Goal: Task Accomplishment & Management: Complete application form

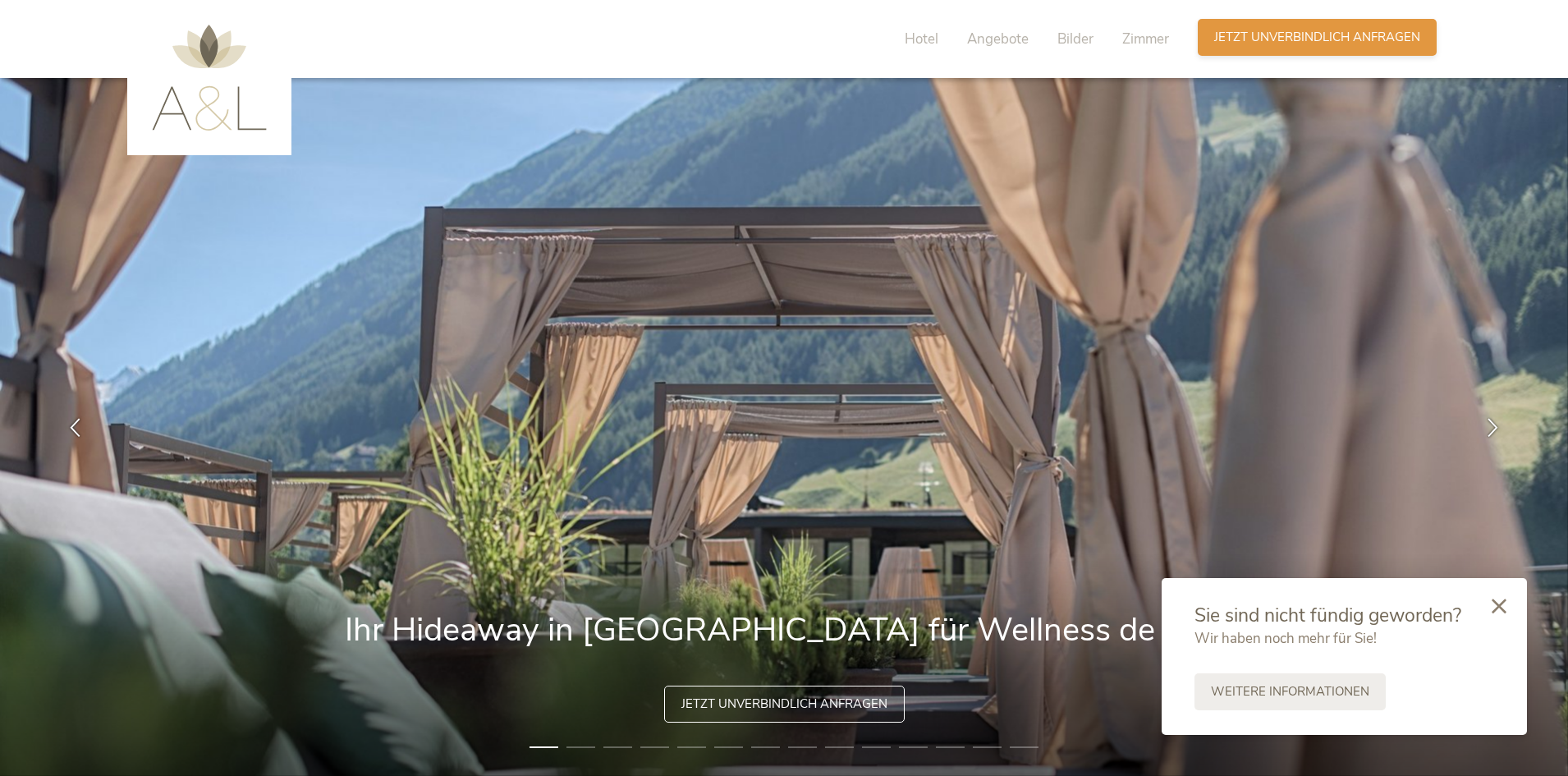
click at [1305, 40] on span "Jetzt unverbindlich anfragen" at bounding box center [1317, 37] width 206 height 17
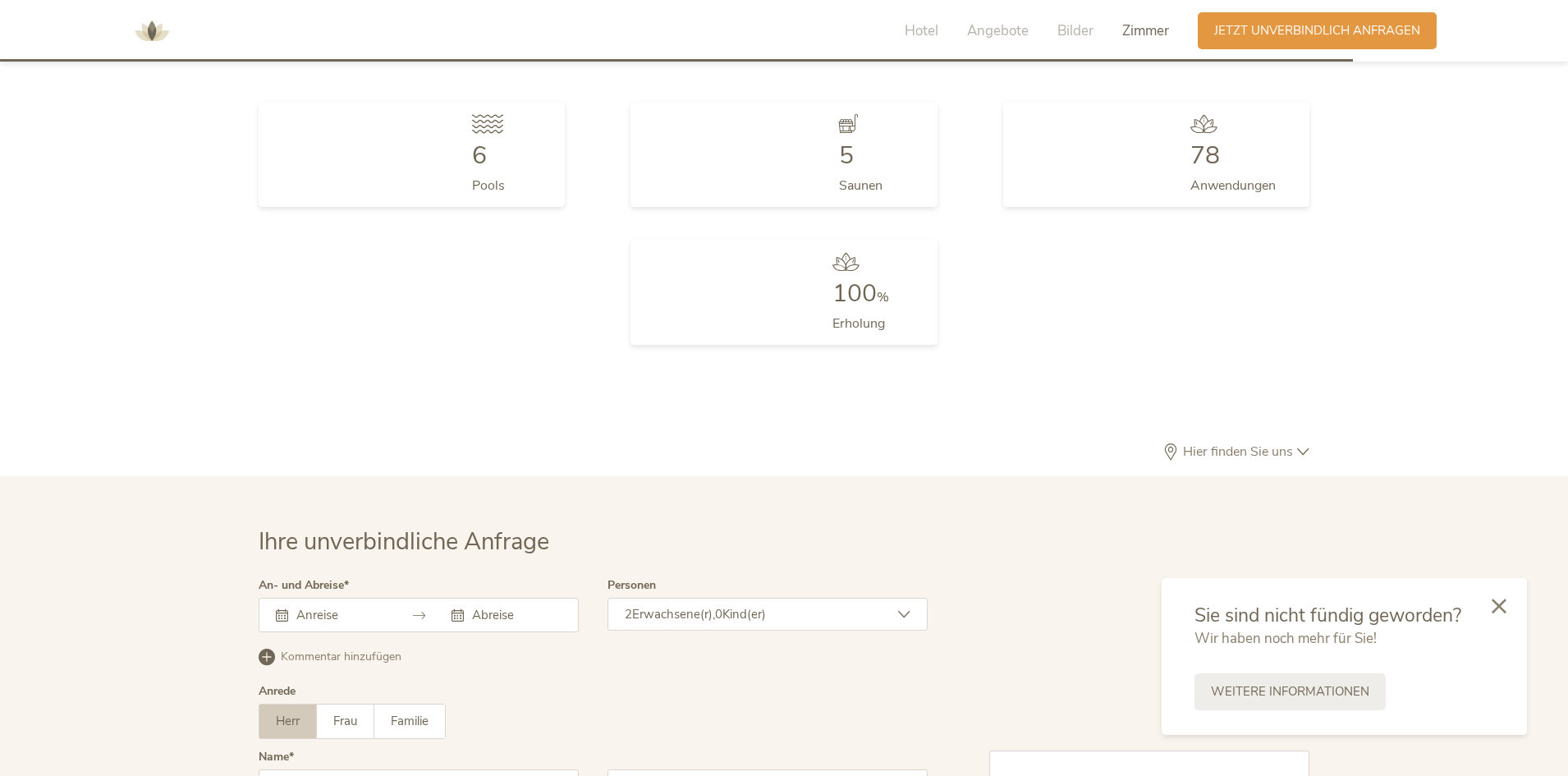
scroll to position [5038, 0]
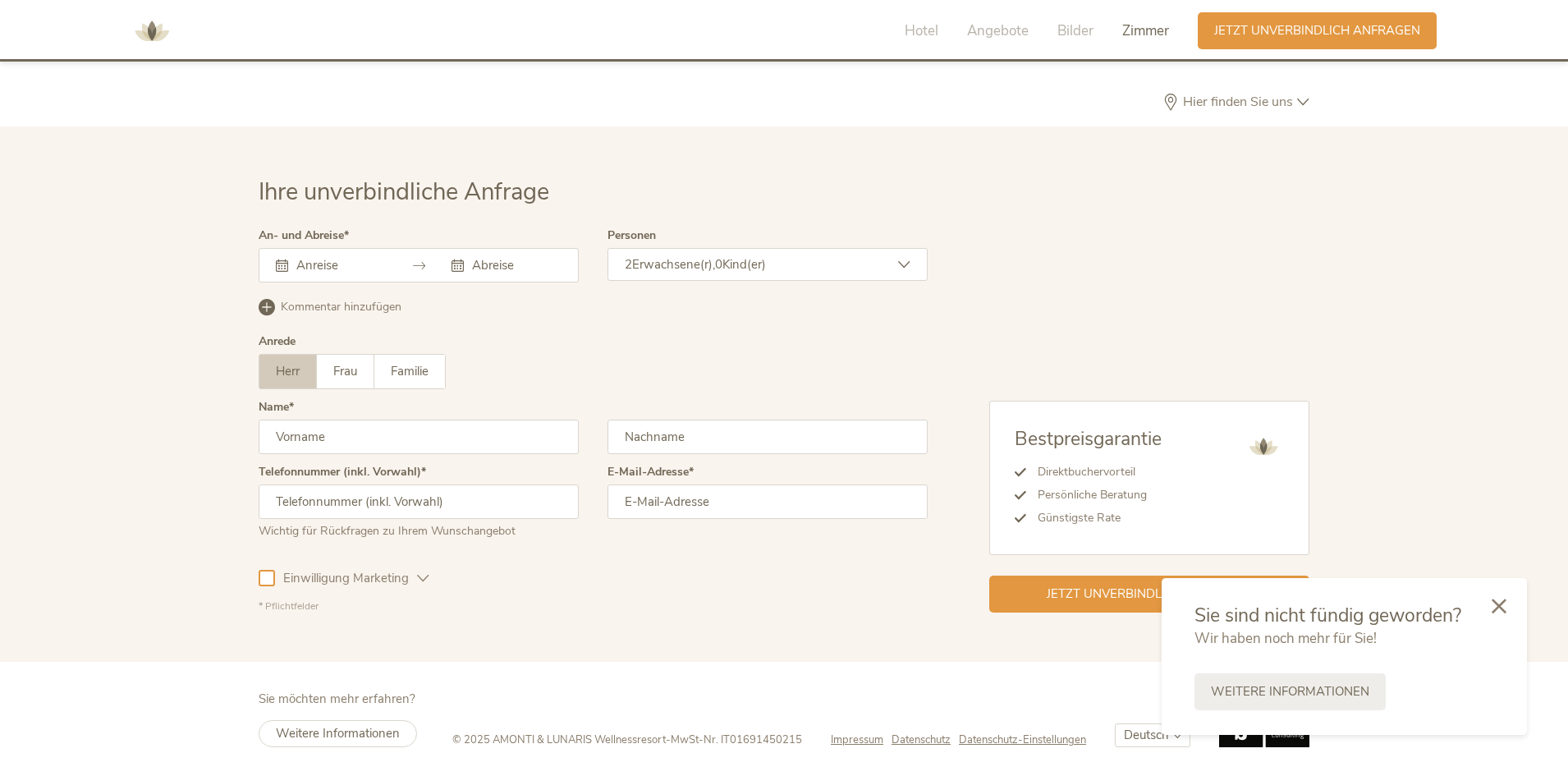
click at [339, 265] on input "text" at bounding box center [339, 265] width 94 height 16
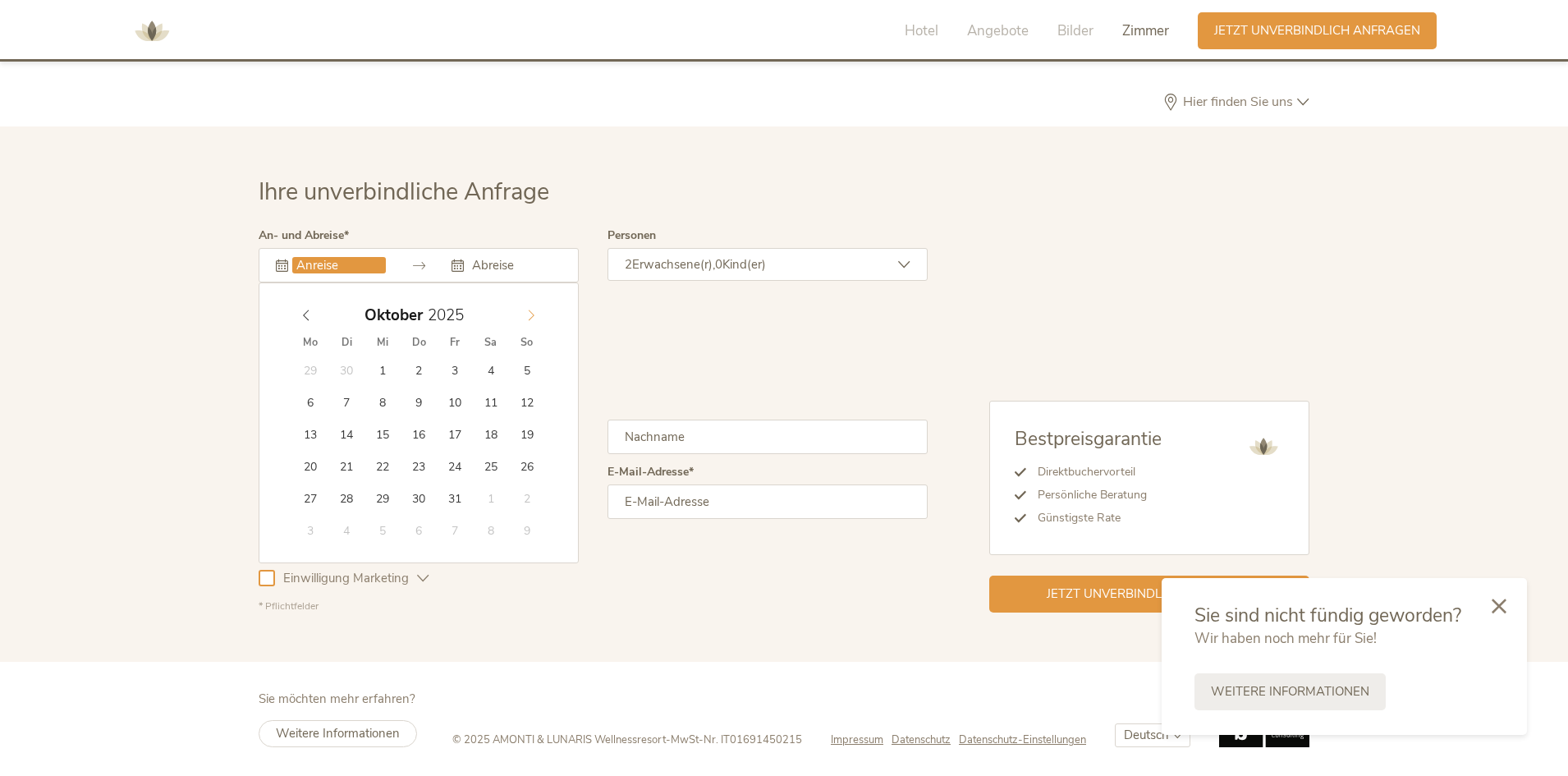
click at [534, 314] on icon at bounding box center [530, 315] width 11 height 11
type input "[DATE]"
type input "2026"
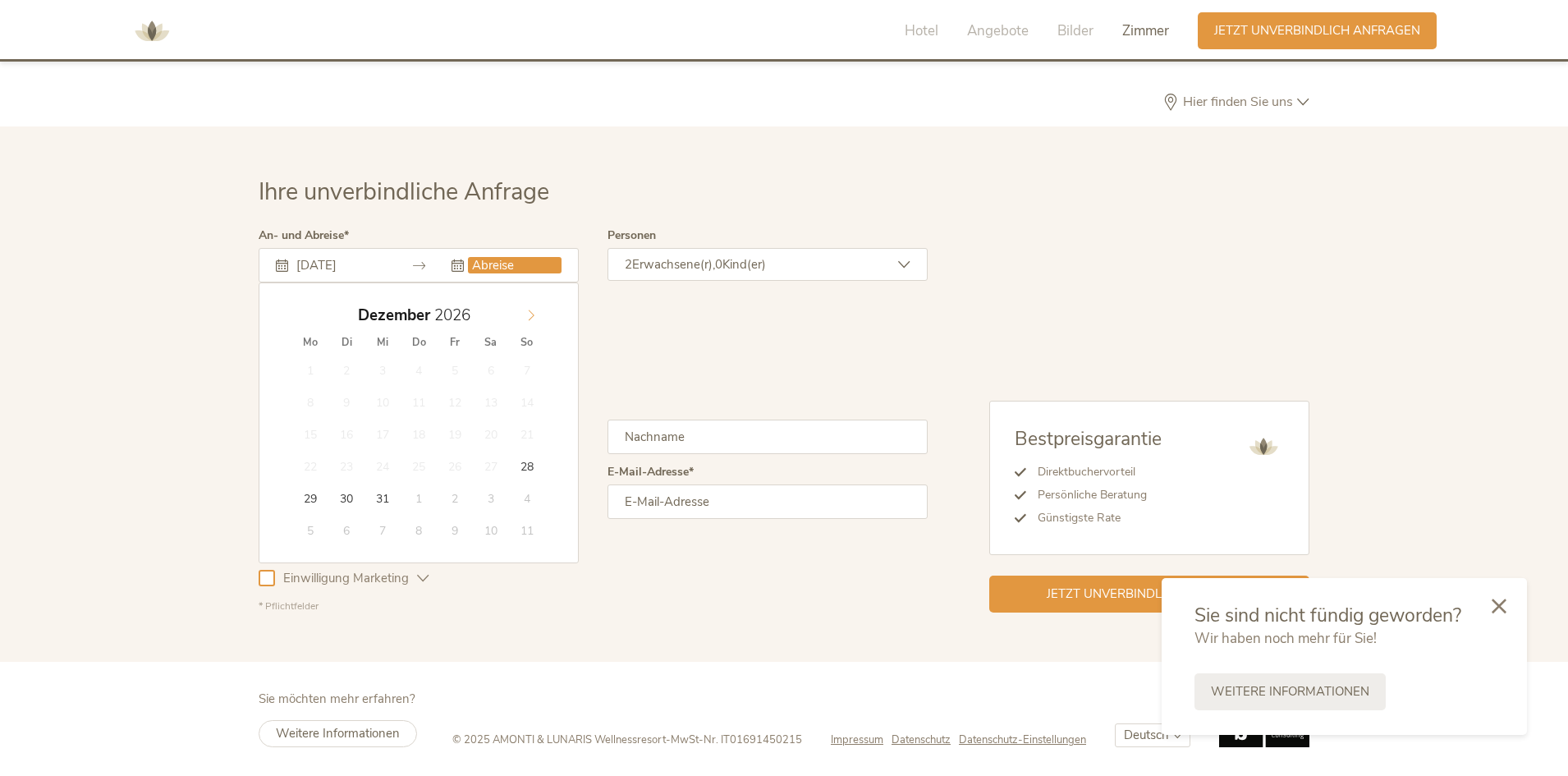
click at [527, 316] on icon at bounding box center [530, 315] width 11 height 11
type input "[DATE]"
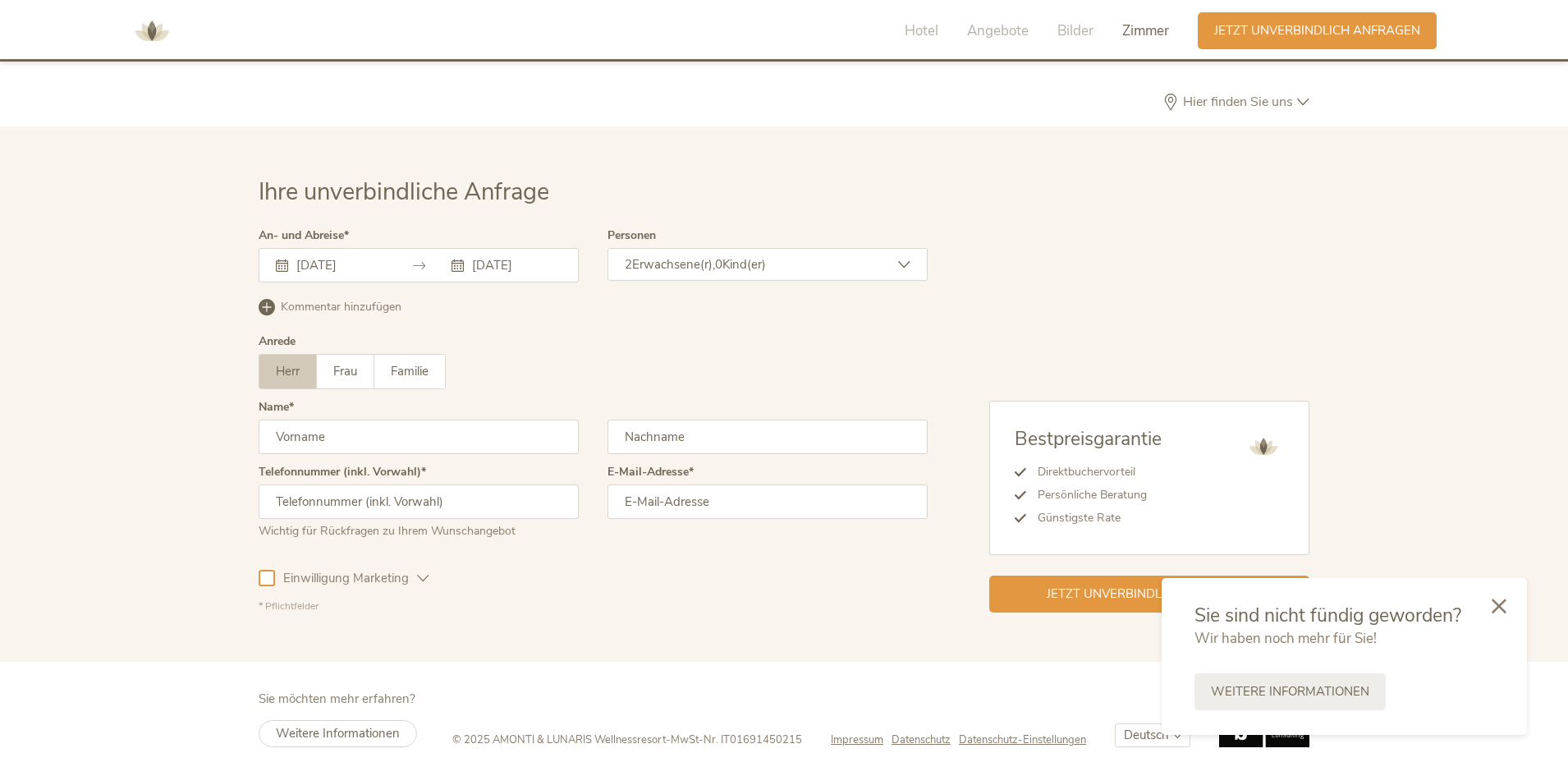
click at [899, 259] on icon at bounding box center [904, 265] width 12 height 12
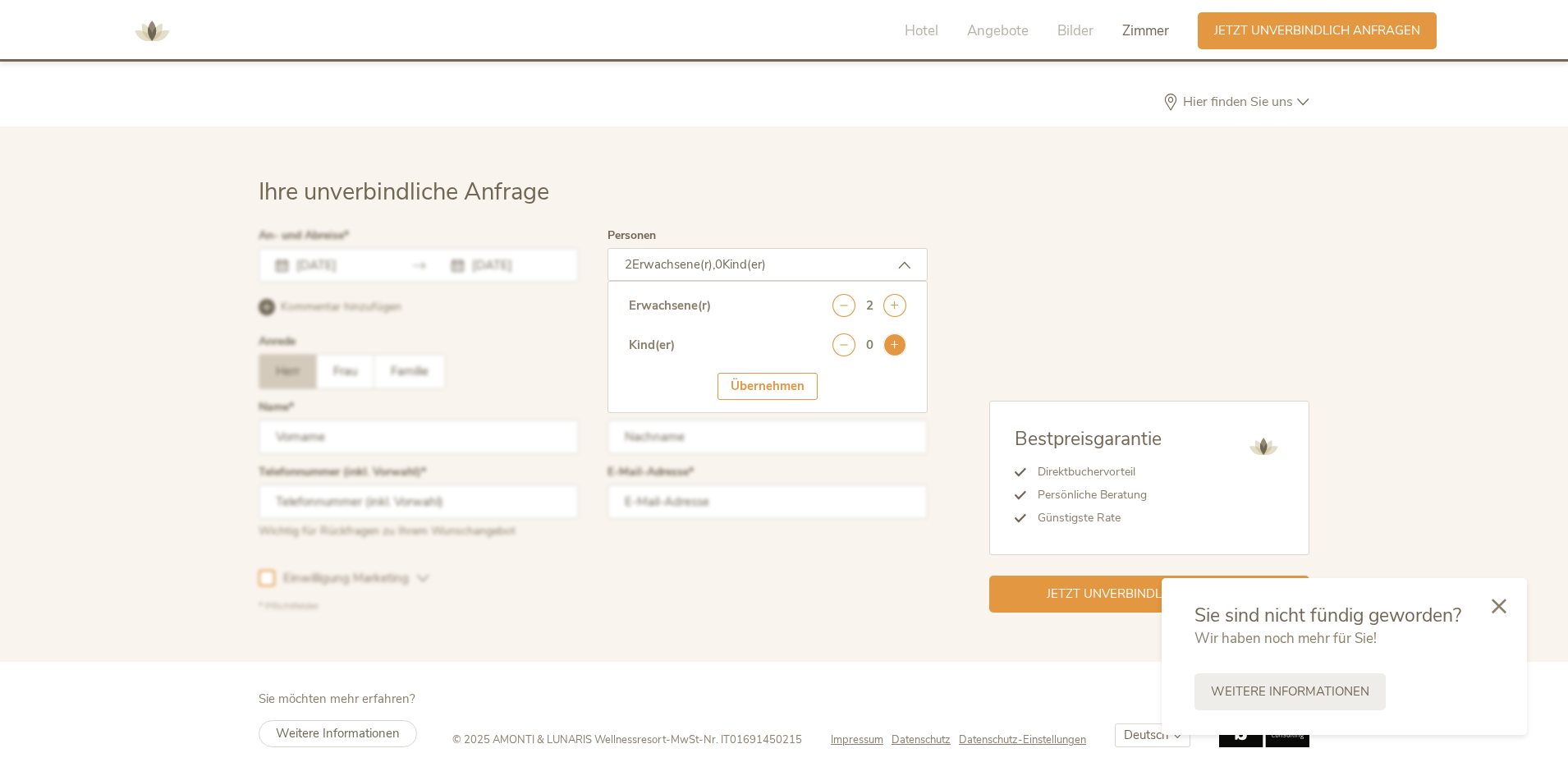
click at [893, 350] on icon at bounding box center [894, 345] width 23 height 23
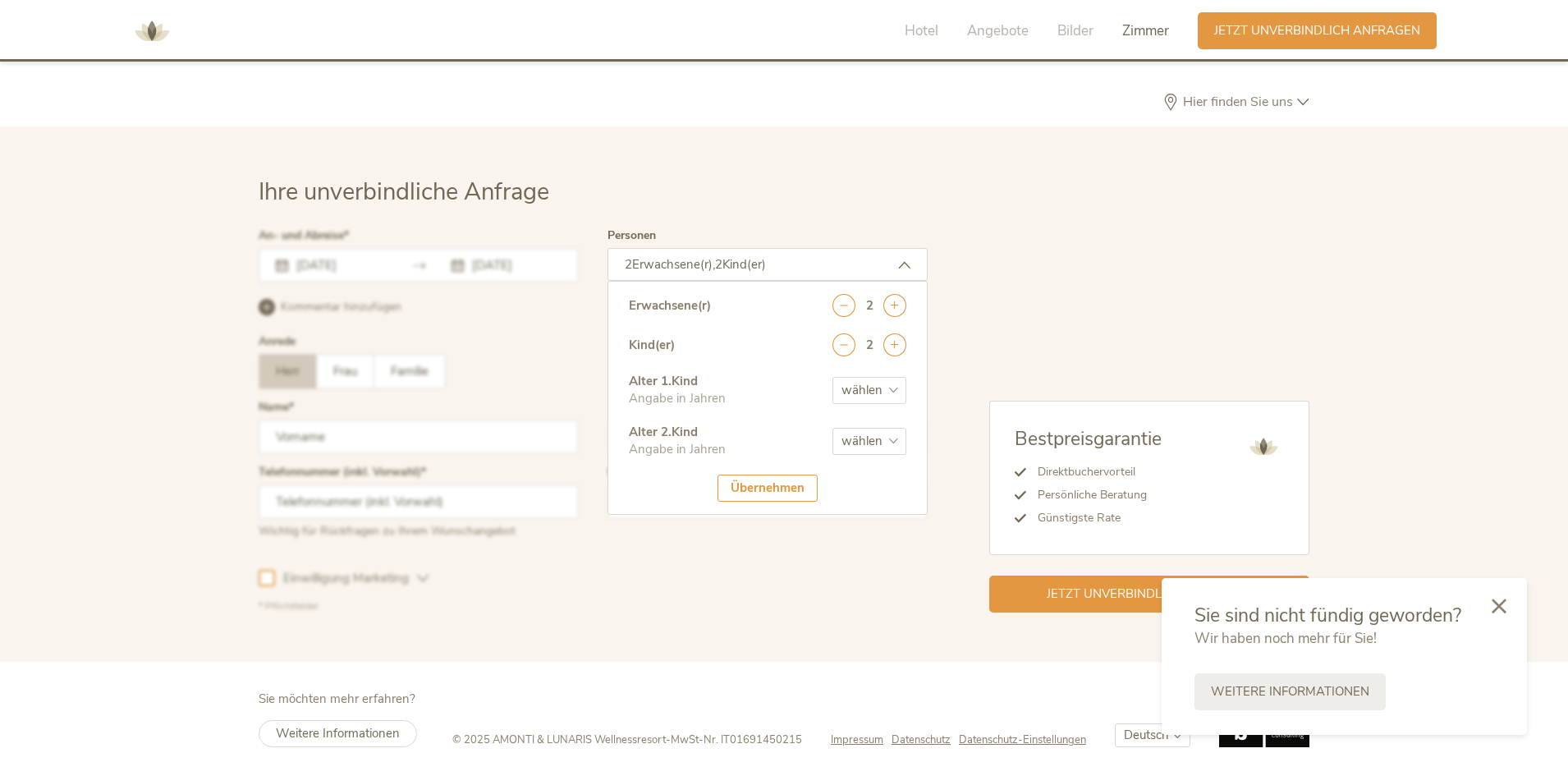
click at [888, 382] on select "wählen 0 1 2 3 4 5 6 7 8 9 10 11 12 13 14 15 16 17" at bounding box center [869, 391] width 74 height 27
select select "7"
click at [833, 377] on select "wählen 0 1 2 3 4 5 6 7 8 9 10 11 12 13 14 15 16 17" at bounding box center [869, 391] width 74 height 27
click at [886, 434] on select "wählen 0 1 2 3 4 5 6 7 8 9 10 11 12 13 14 15 16 17" at bounding box center [869, 442] width 74 height 27
select select "10"
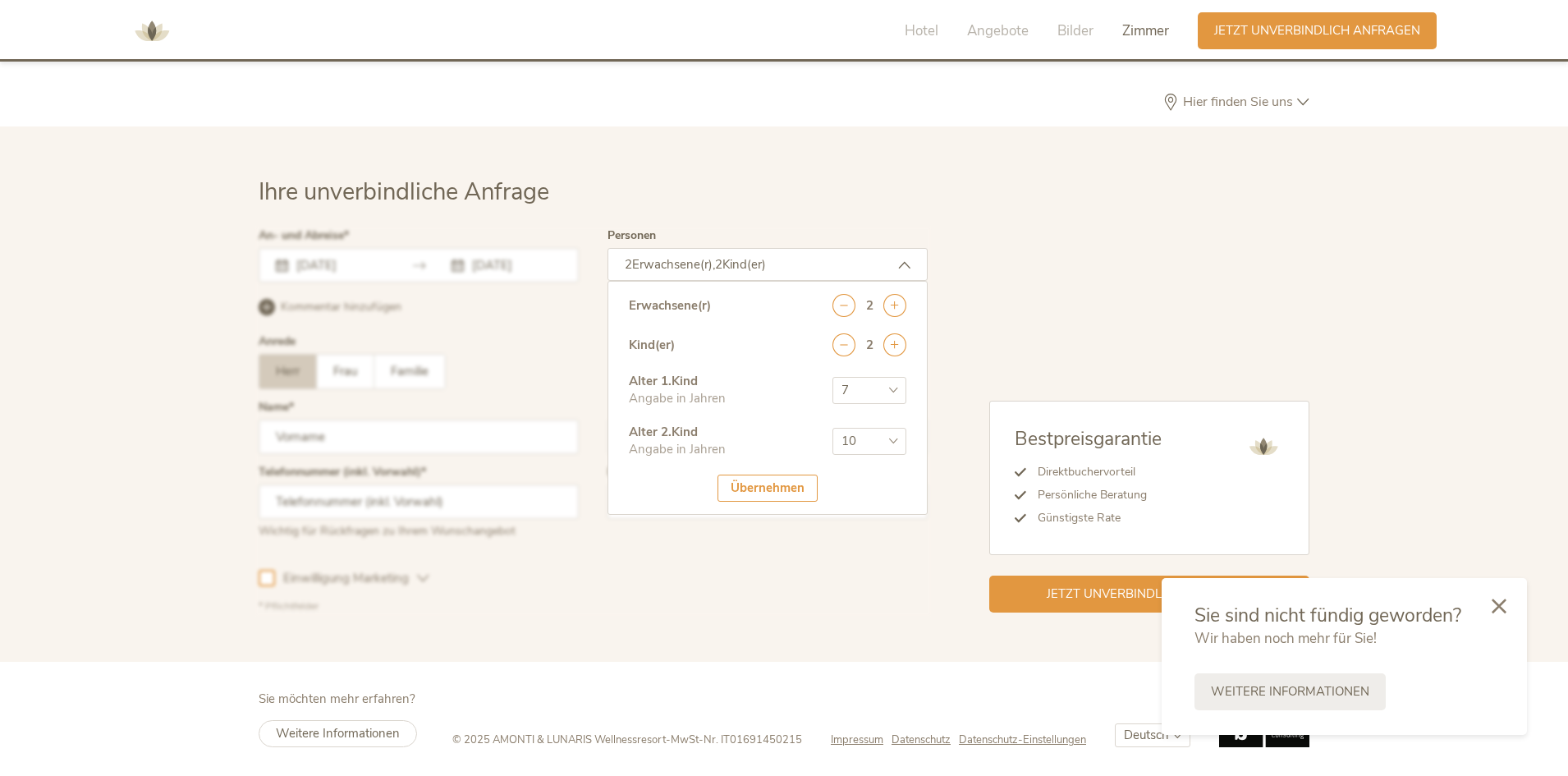
click at [833, 428] on select "wählen 0 1 2 3 4 5 6 7 8 9 10 11 12 13 14 15 16 17" at bounding box center [869, 442] width 74 height 27
click at [961, 327] on div "Bestpreisgarantie Direktbuchervorteil Persönliche Beratung Günstigste Rate Jetz…" at bounding box center [1119, 421] width 381 height 382
click at [763, 491] on div "Übernehmen" at bounding box center [767, 488] width 101 height 27
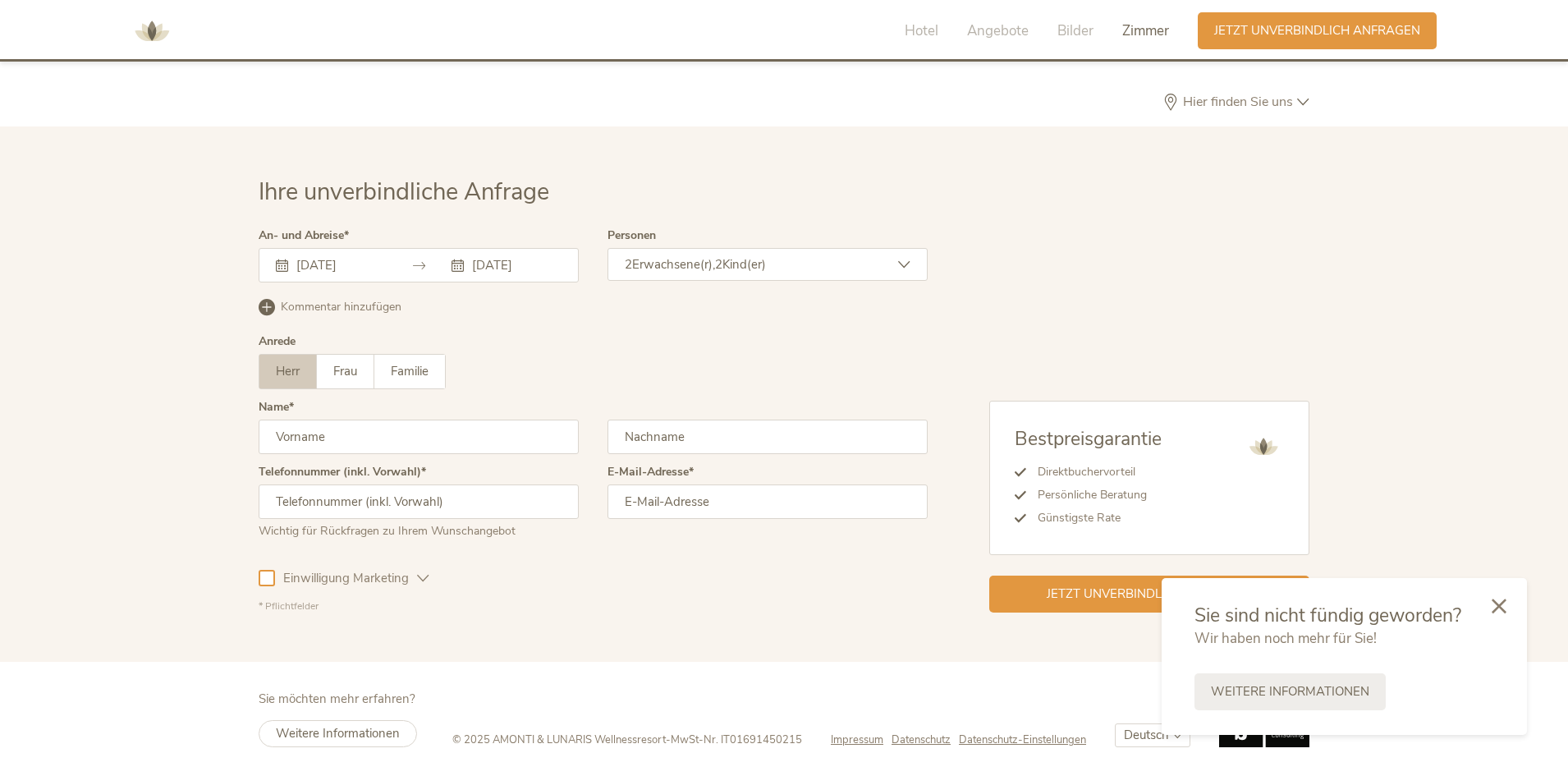
click at [424, 444] on input "text" at bounding box center [418, 437] width 320 height 34
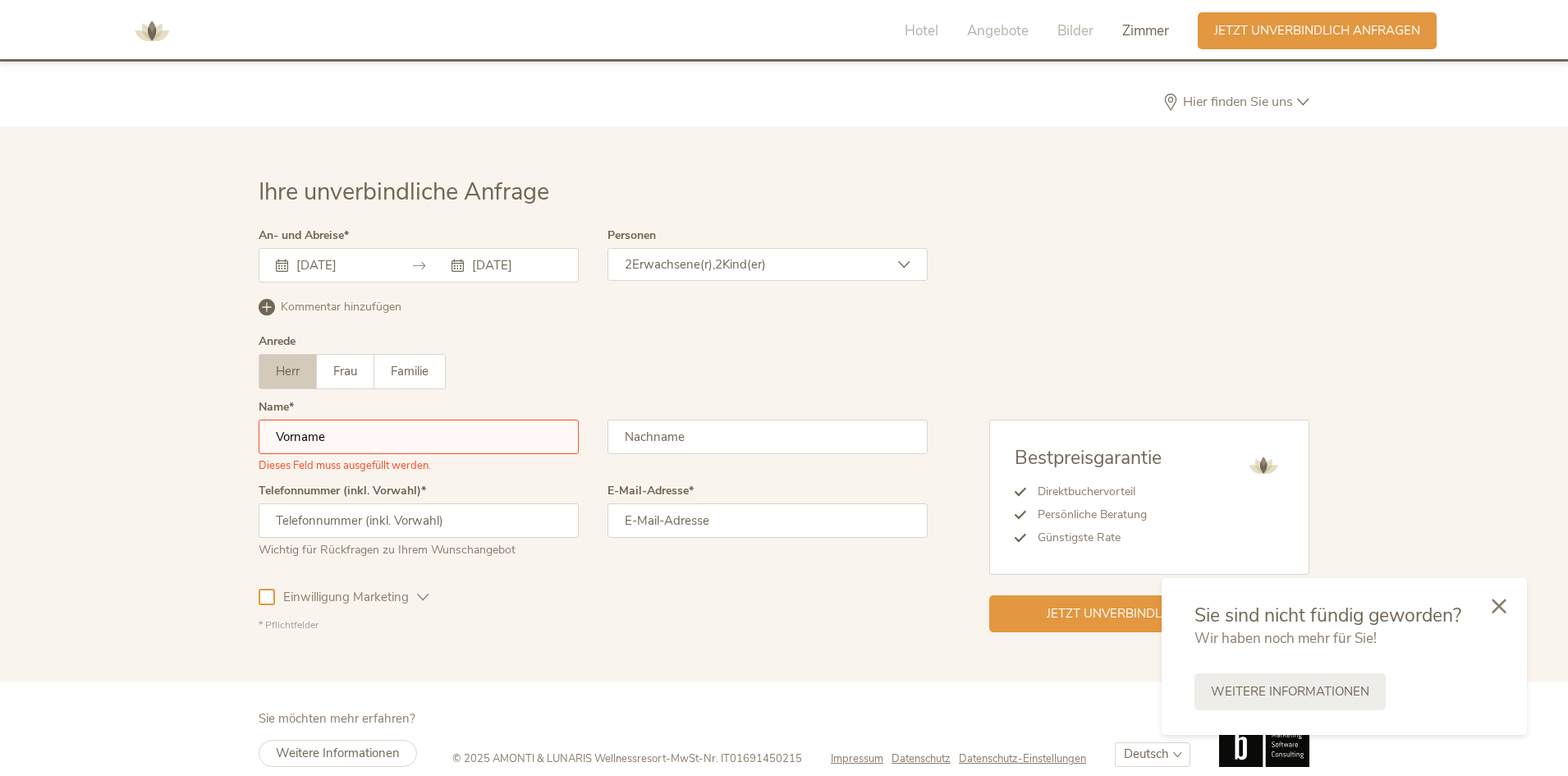
type input "[PERSON_NAME]"
type input "0765850880"
type input "[STREET_ADDRESS]"
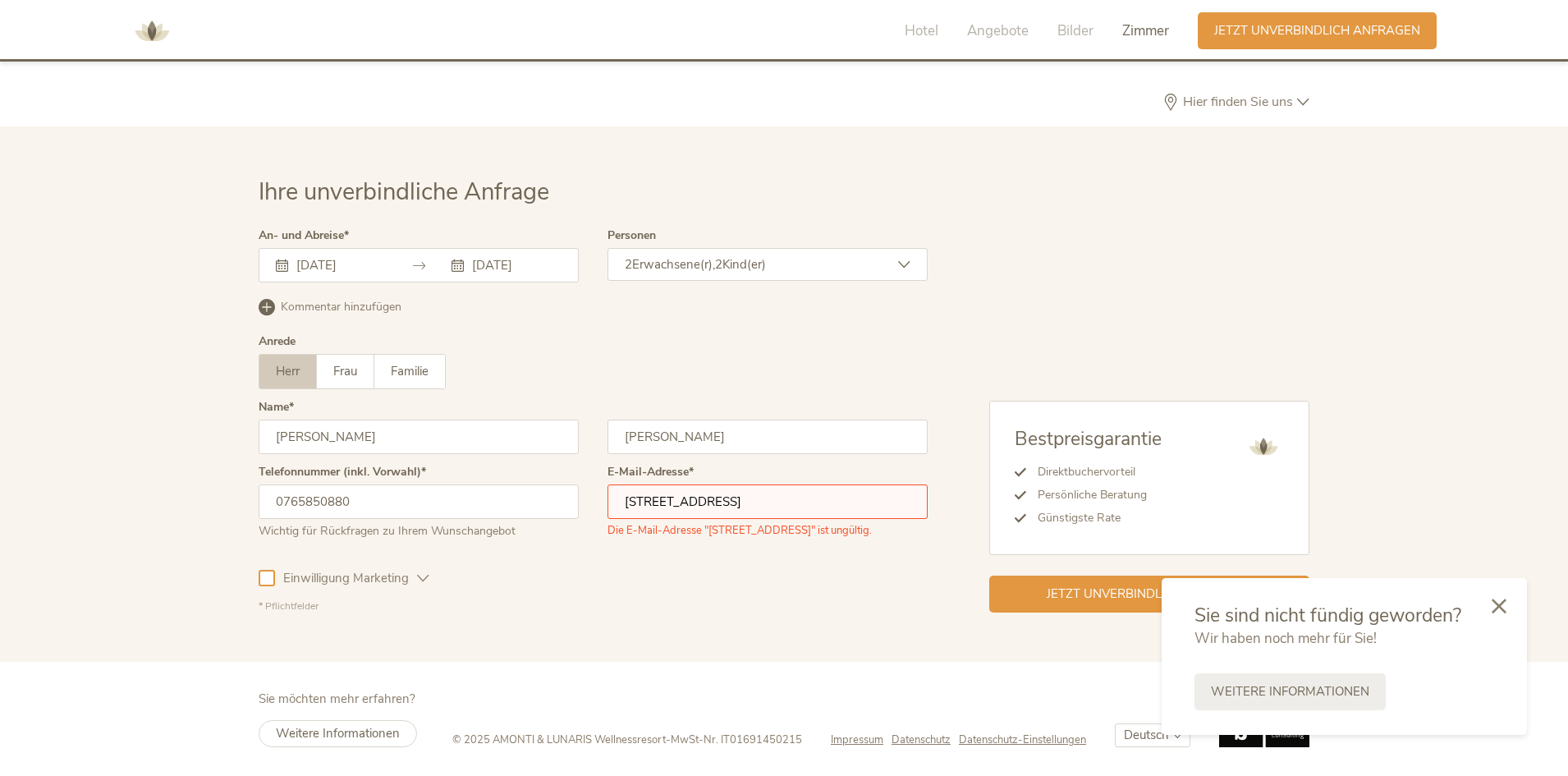
click at [282, 504] on input "0765850880" at bounding box center [418, 502] width 320 height 34
type input "0041765850880"
click at [698, 550] on div "E-Mail-Adresse [PERSON_NAME][STREET_ADDRESS] Die E-Mail-Adresse "[STREET_ADDRES…" at bounding box center [767, 509] width 320 height 85
drag, startPoint x: 745, startPoint y: 506, endPoint x: 611, endPoint y: 503, distance: 134.0
click at [611, 503] on input "[STREET_ADDRESS]" at bounding box center [767, 502] width 320 height 34
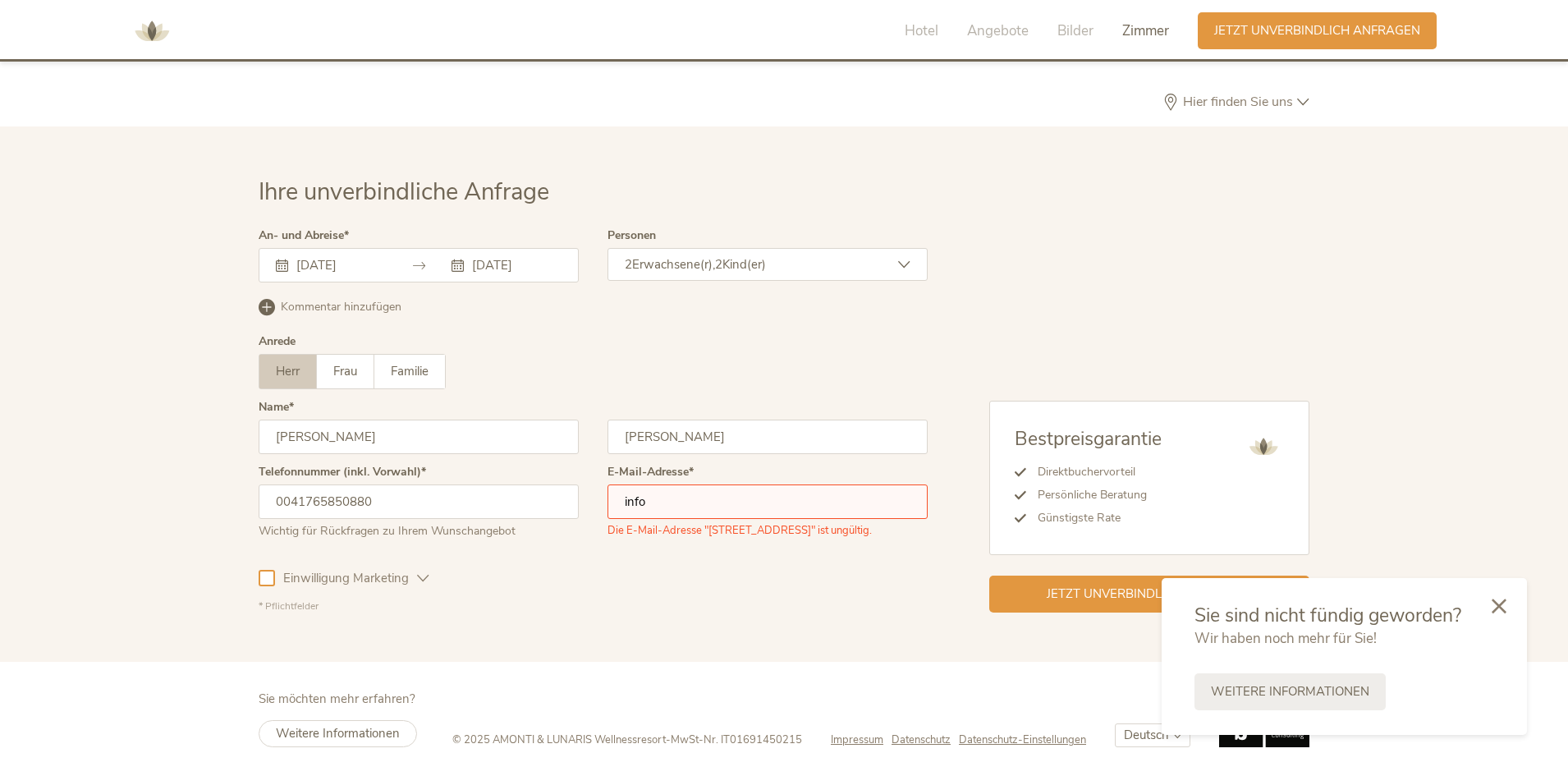
type input "[EMAIL_ADDRESS][DOMAIN_NAME]"
click at [589, 610] on div "* Pflichtfelder" at bounding box center [593, 606] width 669 height 14
click at [1510, 601] on div at bounding box center [1498, 606] width 56 height 58
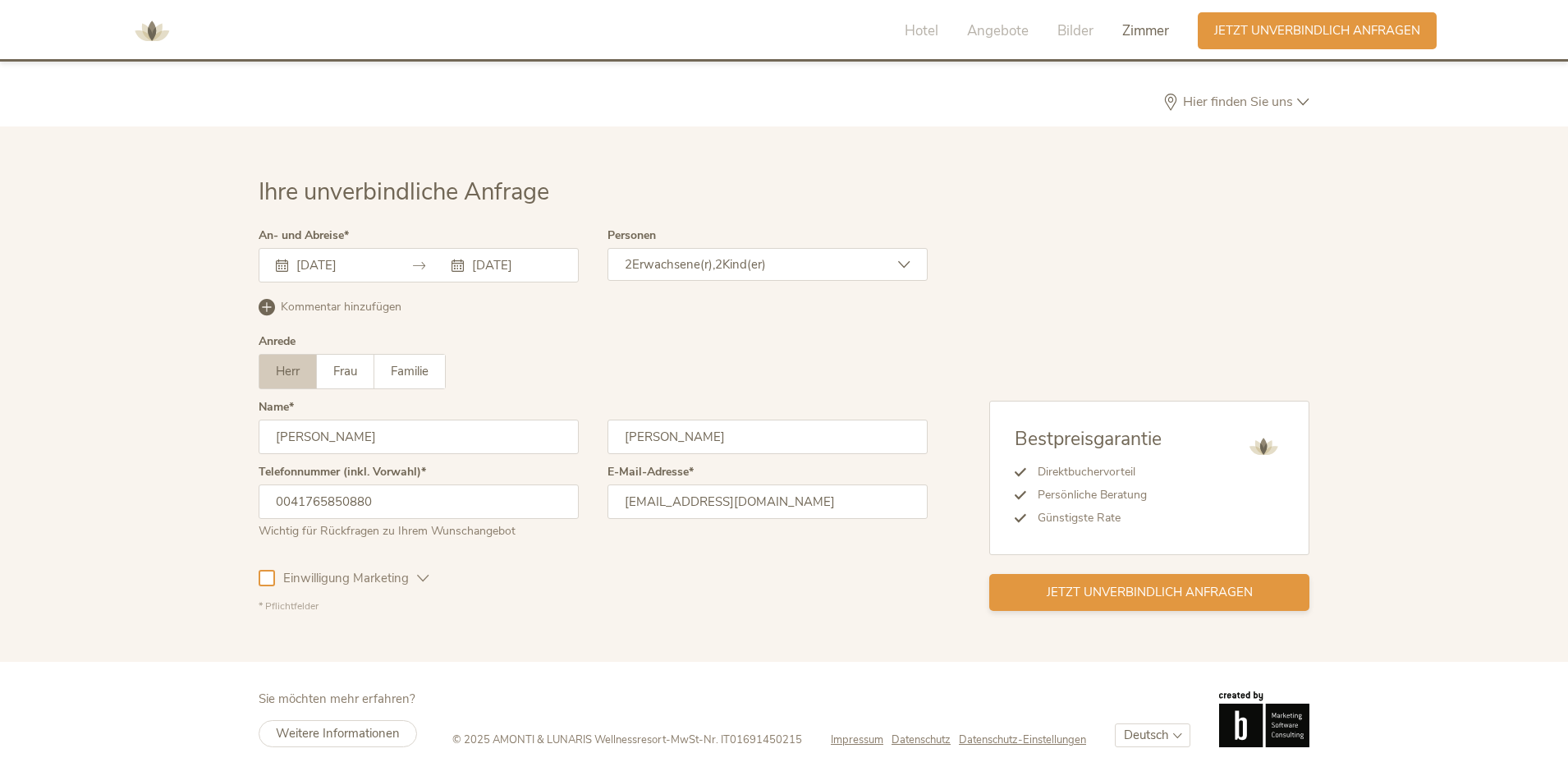
click at [1171, 596] on span "Jetzt unverbindlich anfragen" at bounding box center [1150, 592] width 206 height 17
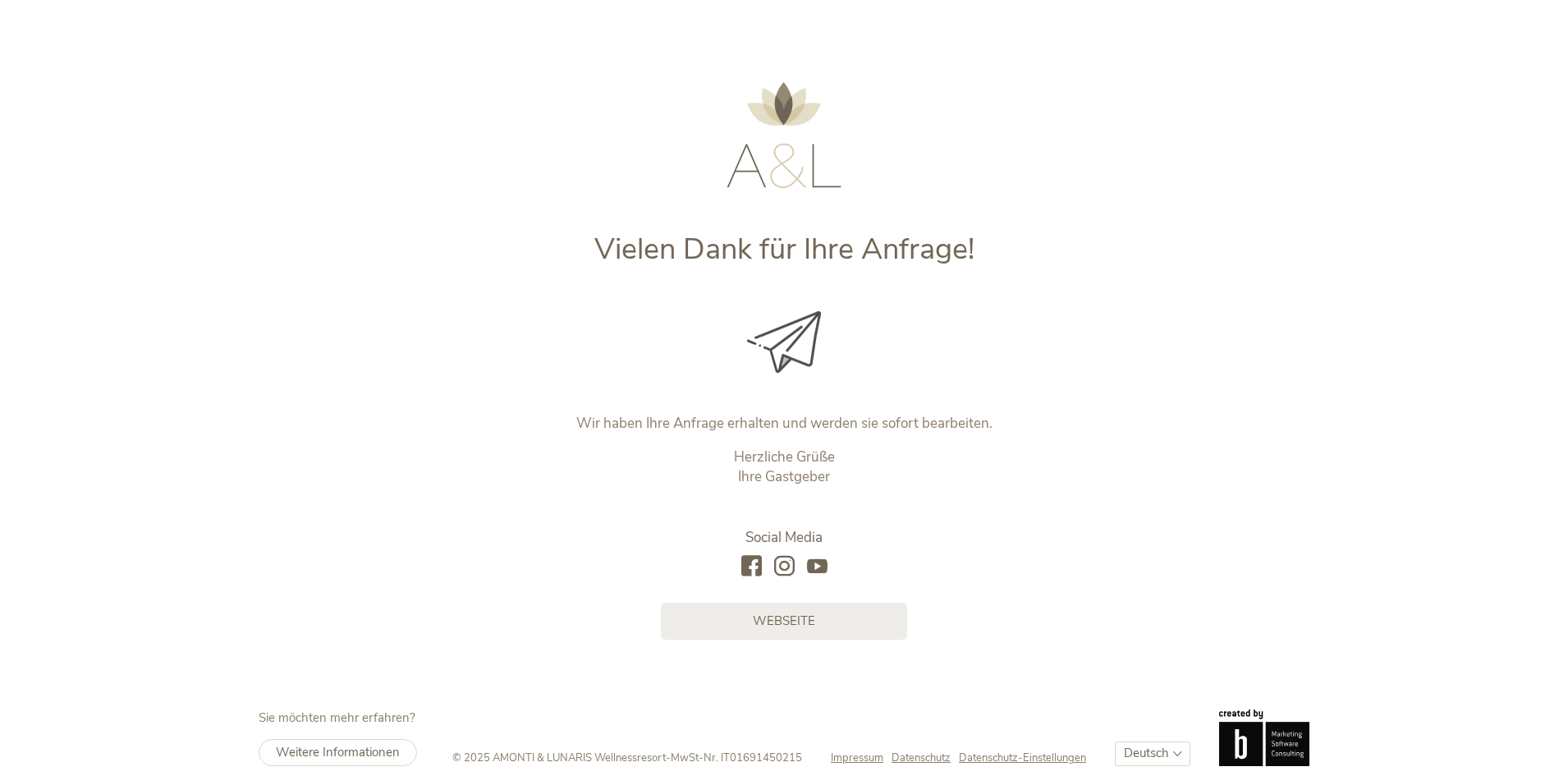
click at [1134, 415] on div "Vielen Dank für Ihre Anfrage! Wir haben Ihre Anfrage erhalten und werden sie so…" at bounding box center [784, 320] width 751 height 639
